Goal: Navigation & Orientation: Find specific page/section

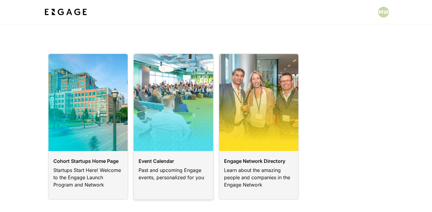
click at [173, 140] on link at bounding box center [173, 126] width 81 height 146
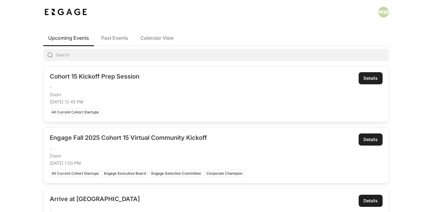
scroll to position [31, 0]
click at [123, 37] on span "Past Events" at bounding box center [114, 37] width 27 height 7
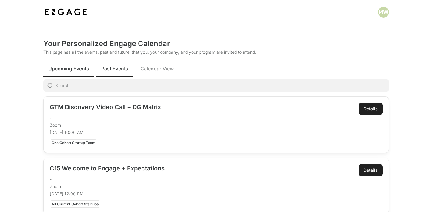
click at [62, 74] on button "Upcoming Events" at bounding box center [68, 68] width 51 height 17
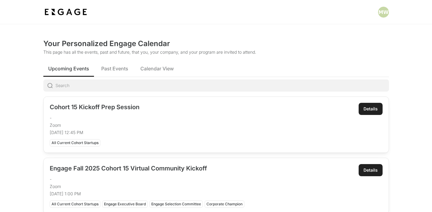
click at [70, 17] on img at bounding box center [65, 12] width 45 height 11
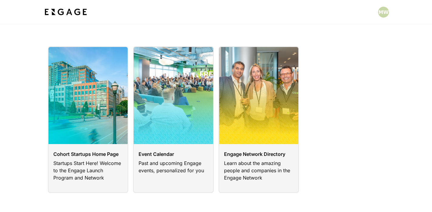
scroll to position [8, 0]
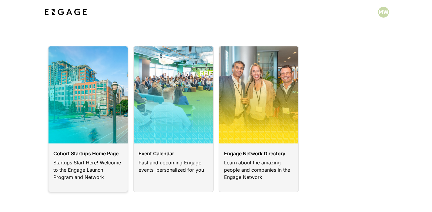
click at [78, 129] on link at bounding box center [88, 119] width 81 height 146
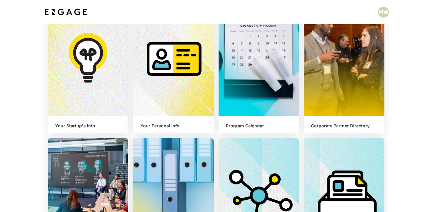
scroll to position [156, 0]
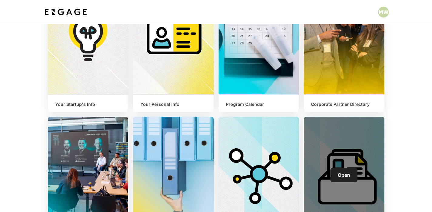
click at [338, 169] on link "Open" at bounding box center [343, 175] width 27 height 15
